Goal: Use online tool/utility: Utilize a website feature to perform a specific function

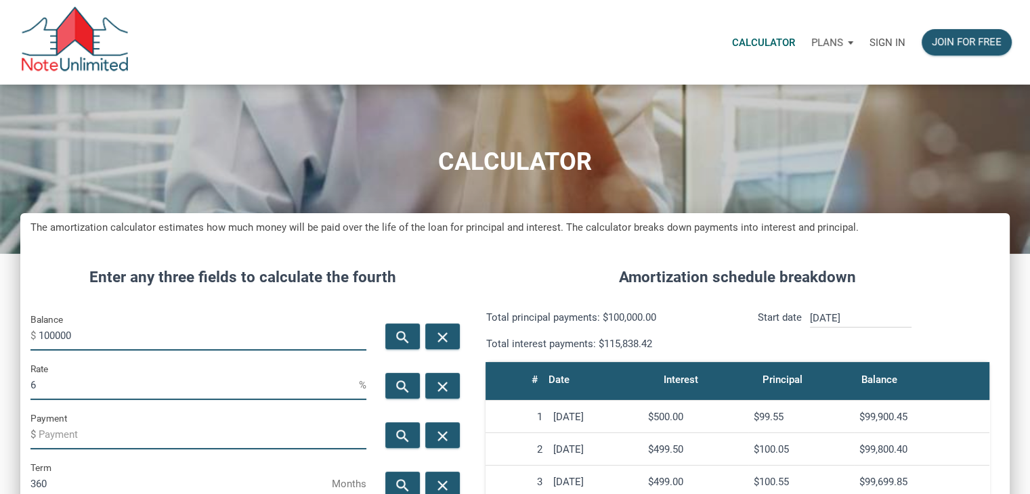
scroll to position [676240, 675922]
click at [76, 336] on input "100000" at bounding box center [203, 335] width 328 height 30
type input "900000"
click at [54, 389] on input "6" at bounding box center [194, 385] width 328 height 30
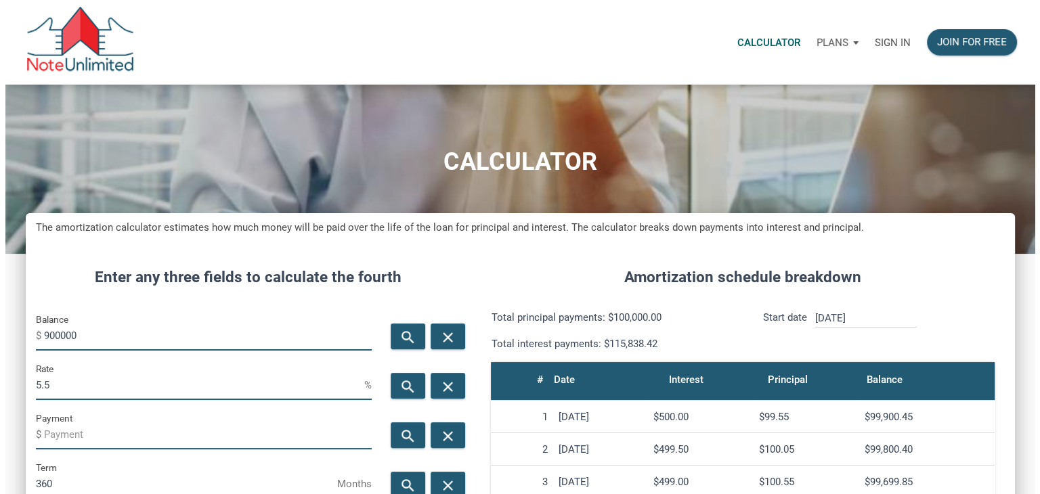
scroll to position [671, 988]
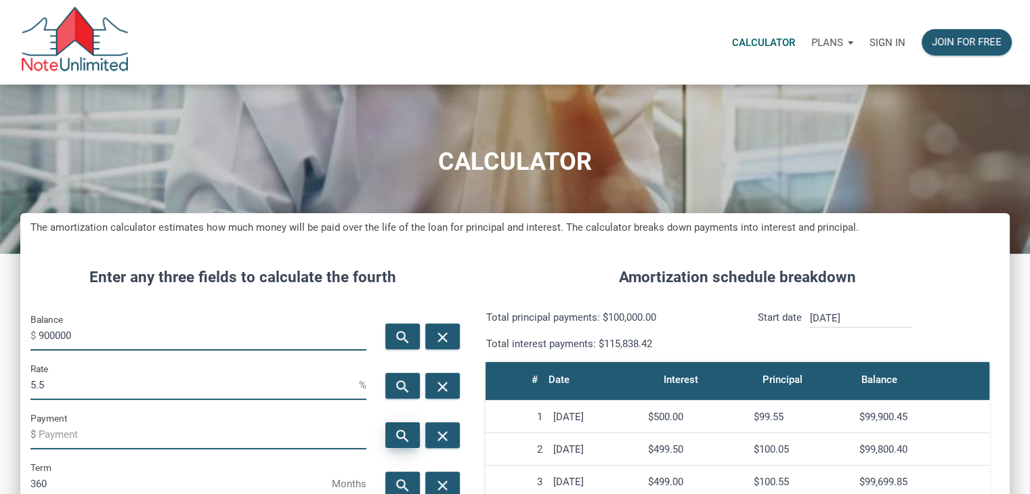
type input "5.5"
click at [406, 431] on icon "search" at bounding box center [403, 436] width 16 height 17
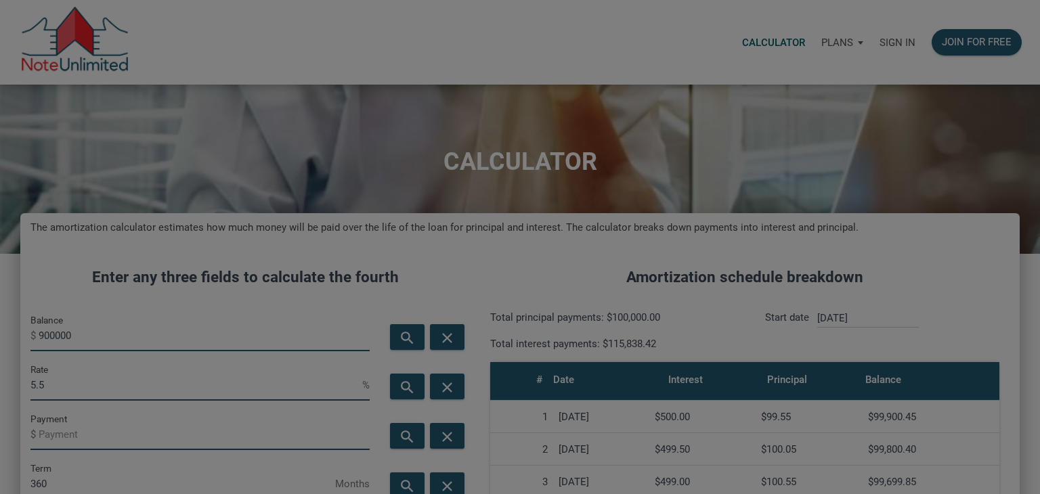
type input "[EMAIL_ADDRESS][DOMAIN_NAME]"
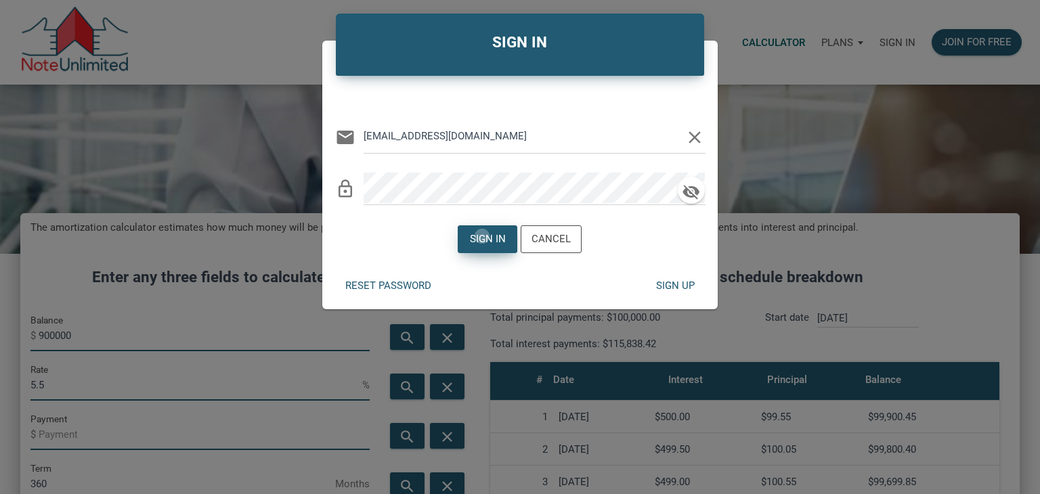
click at [483, 236] on div "Sign in" at bounding box center [488, 240] width 36 height 16
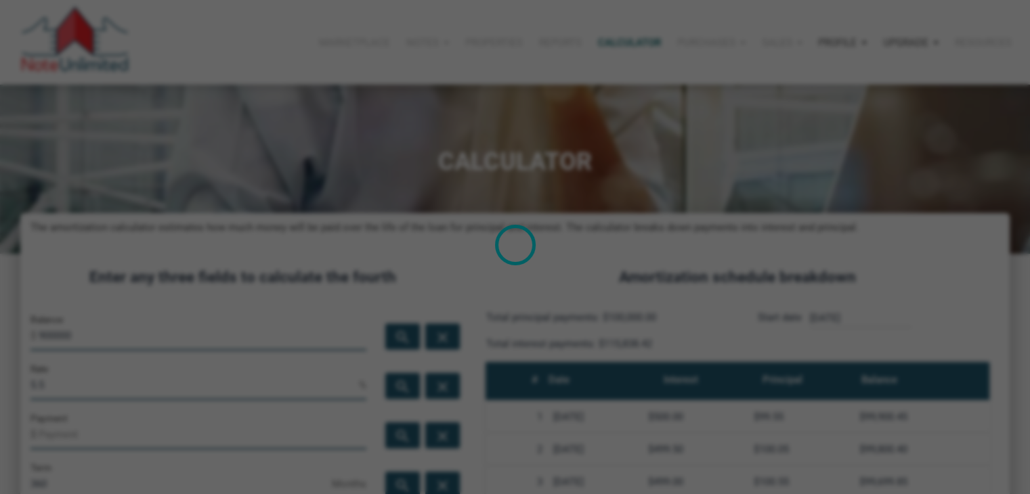
scroll to position [676240, 675922]
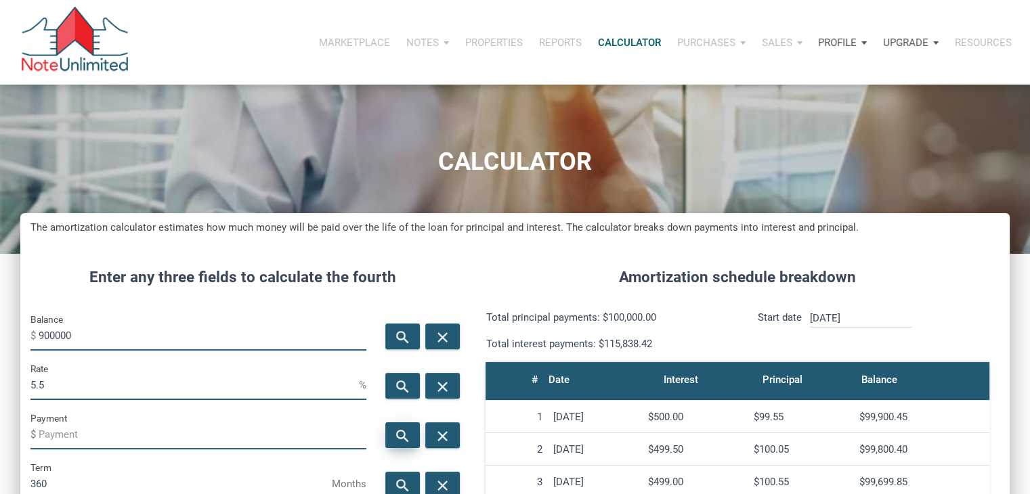
click at [391, 439] on div "search" at bounding box center [402, 435] width 35 height 26
type input "-5110.1"
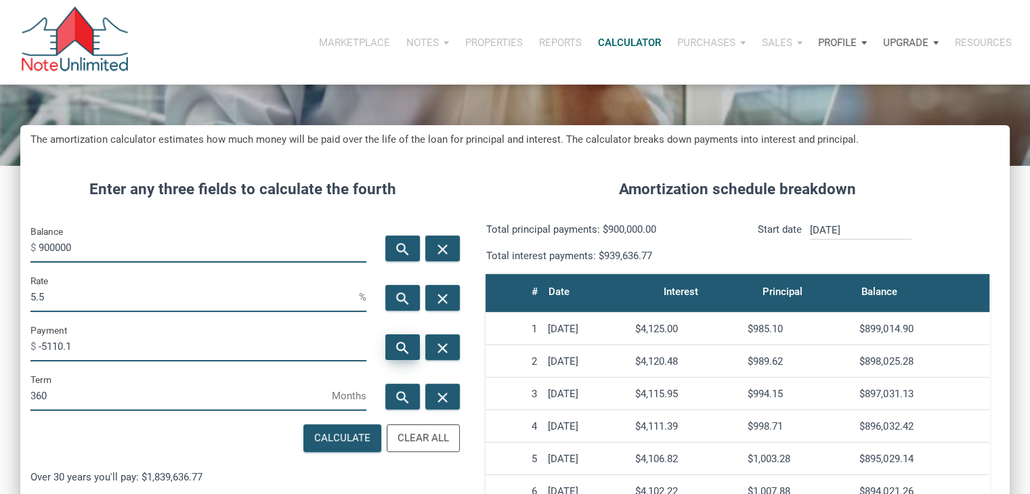
scroll to position [0, 0]
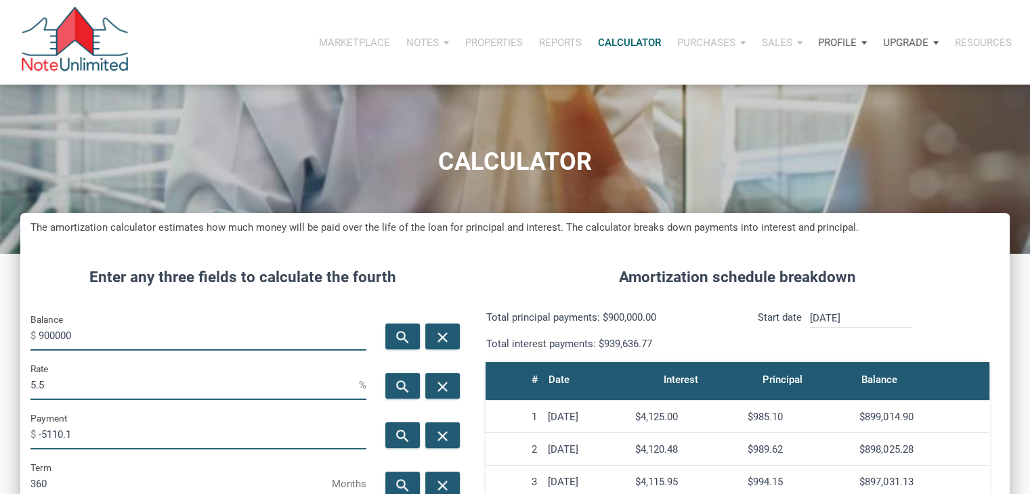
click at [53, 376] on input "5.5" at bounding box center [194, 385] width 328 height 30
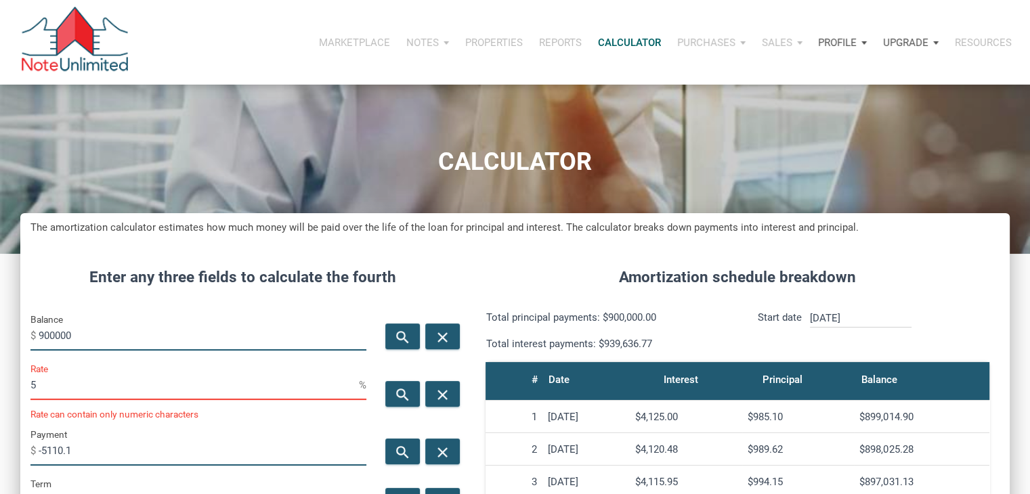
scroll to position [676240, 675922]
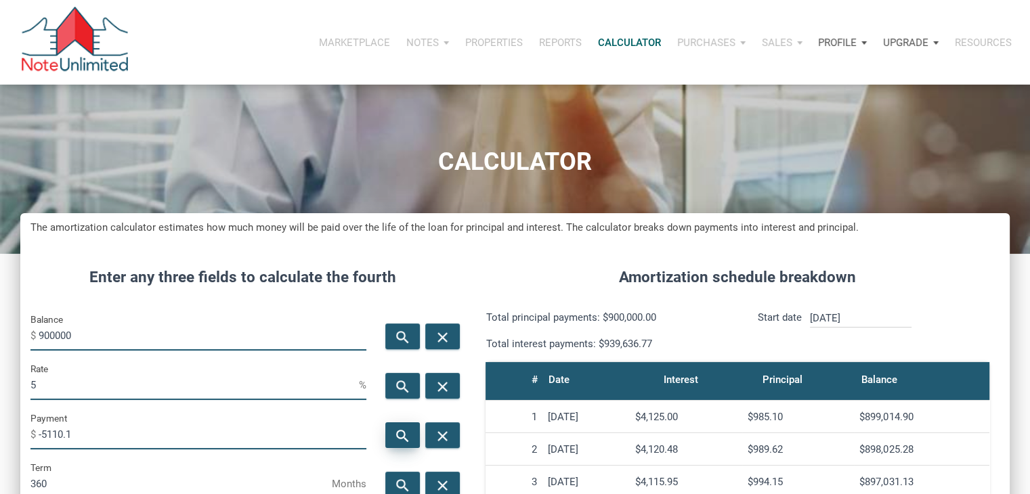
type input "5"
click at [397, 437] on icon "search" at bounding box center [403, 436] width 16 height 17
type input "-4831.39"
